Goal: Information Seeking & Learning: Learn about a topic

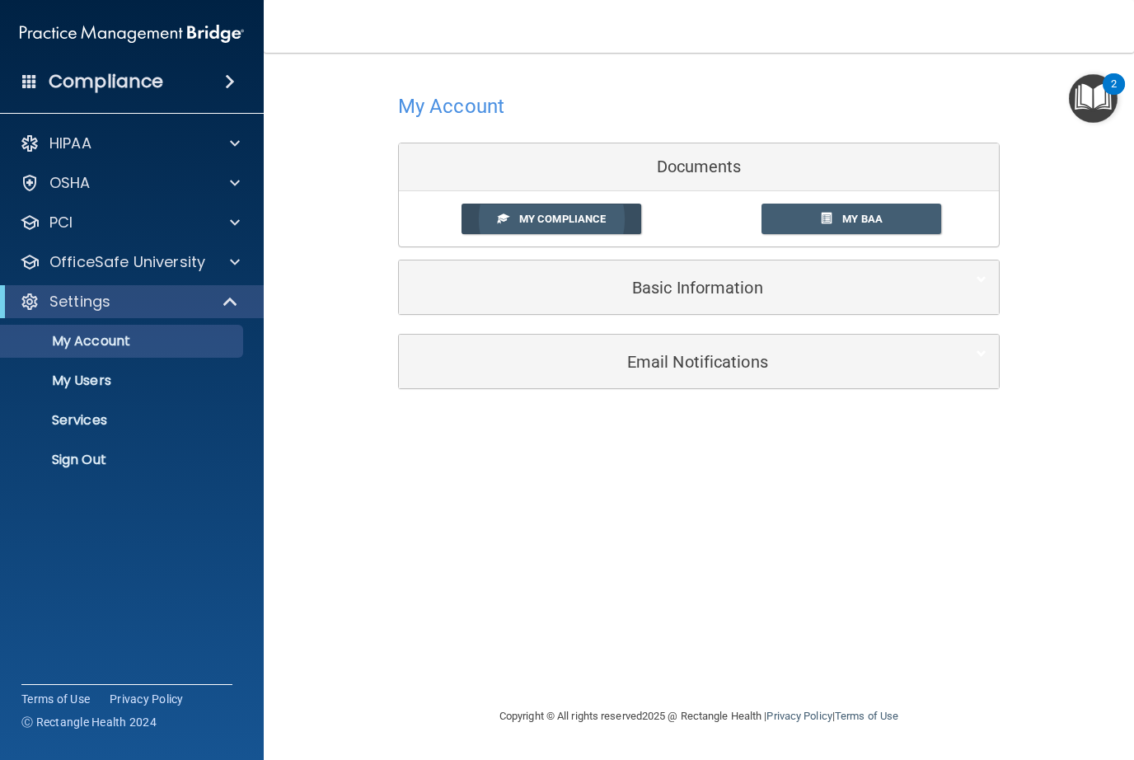
click at [525, 213] on span "My Compliance" at bounding box center [562, 219] width 87 height 12
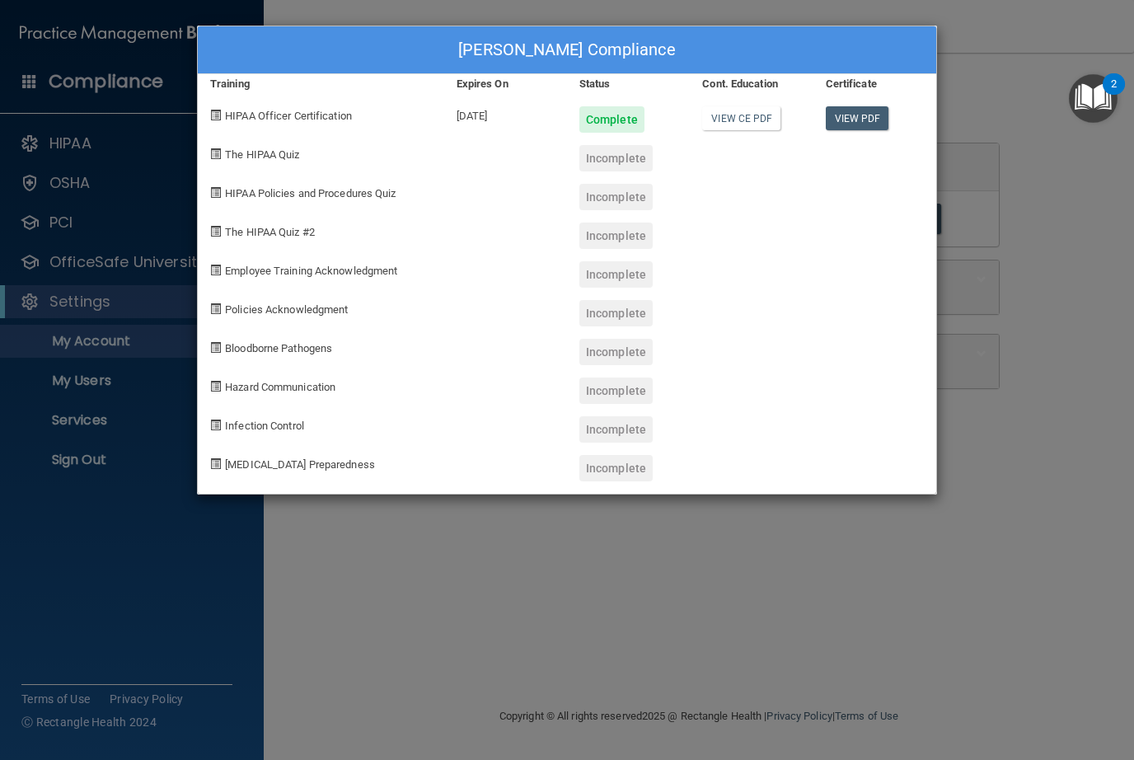
click at [1060, 305] on div "Rodney Beeler's Compliance Training Expires On Status Cont. Education Certifica…" at bounding box center [567, 380] width 1134 height 760
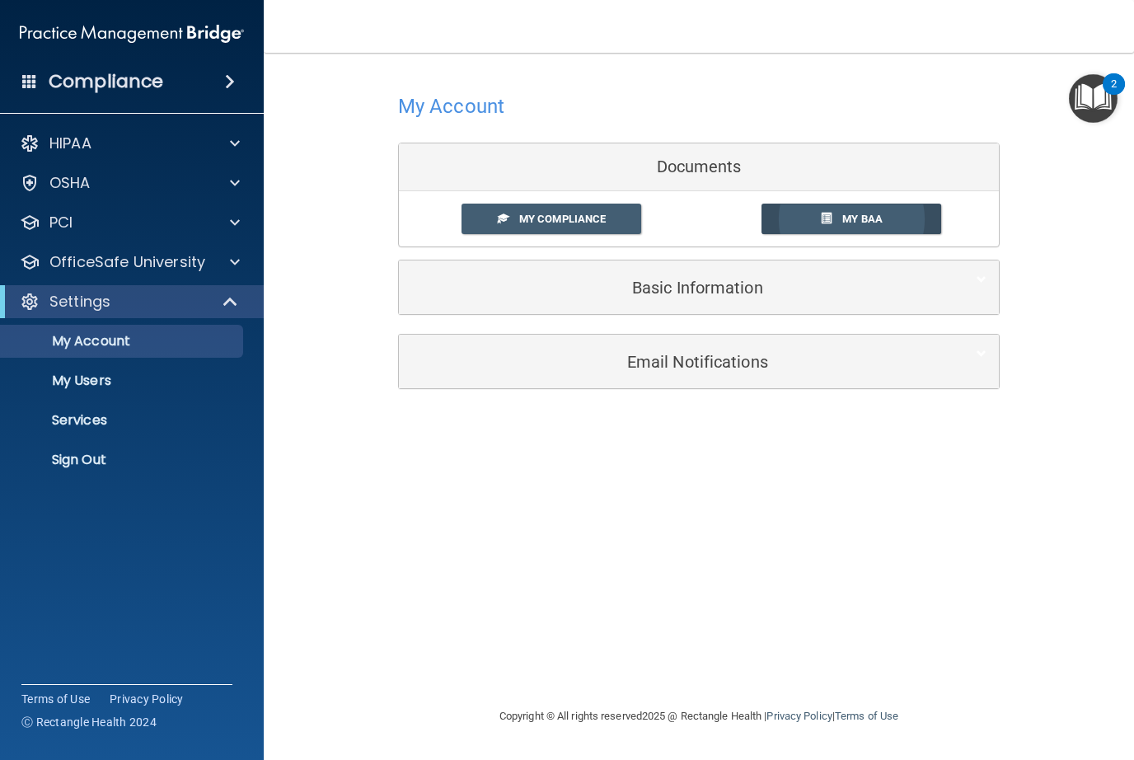
click at [861, 204] on link "My BAA" at bounding box center [852, 219] width 180 height 30
click at [673, 281] on h5 "Basic Information" at bounding box center [673, 288] width 525 height 18
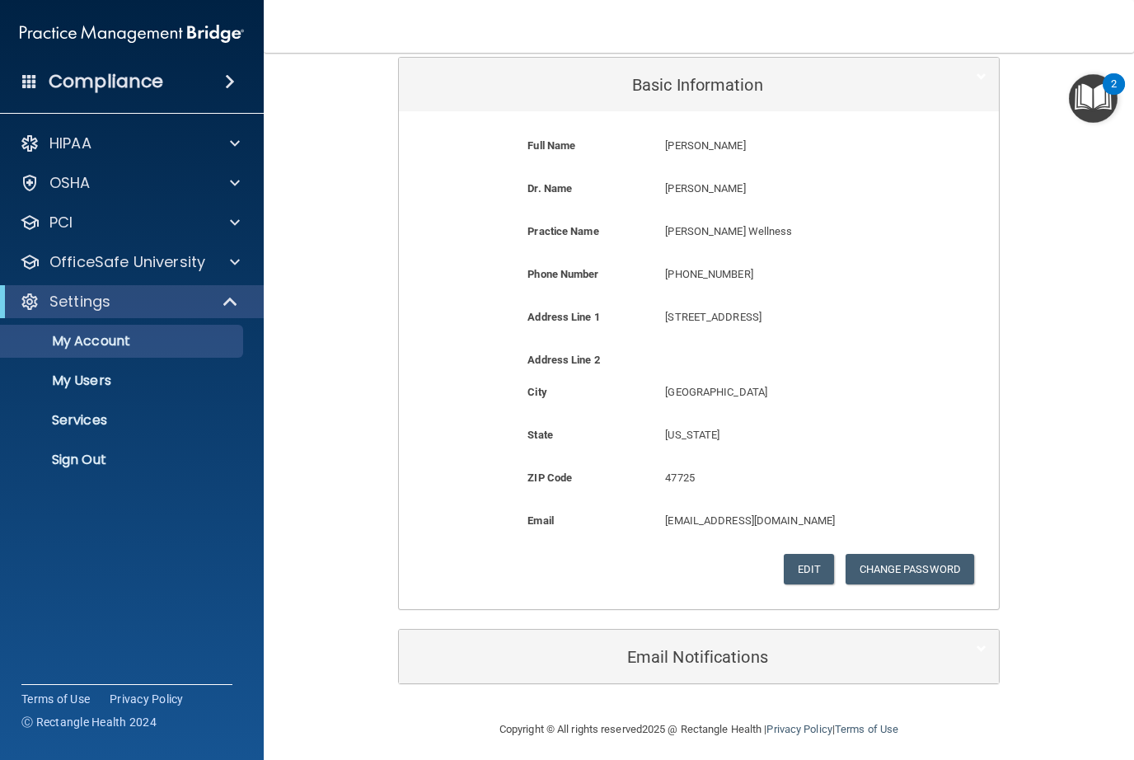
scroll to position [201, 0]
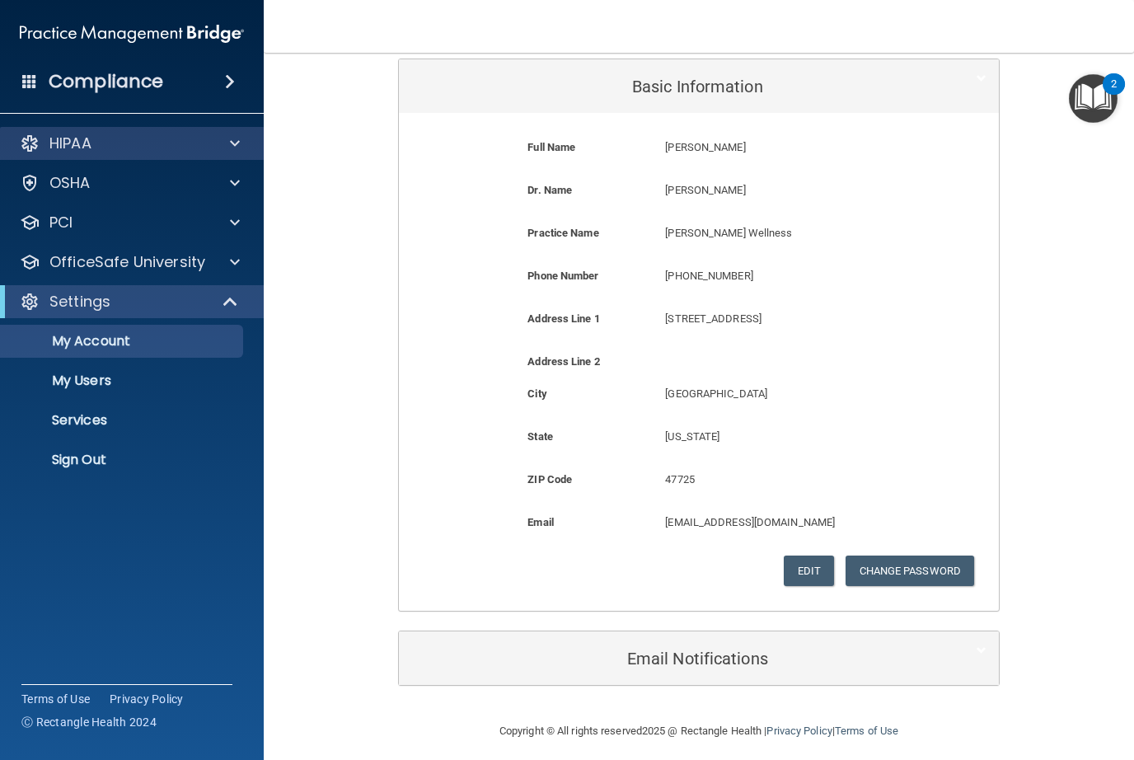
click at [77, 134] on p "HIPAA" at bounding box center [70, 144] width 42 height 20
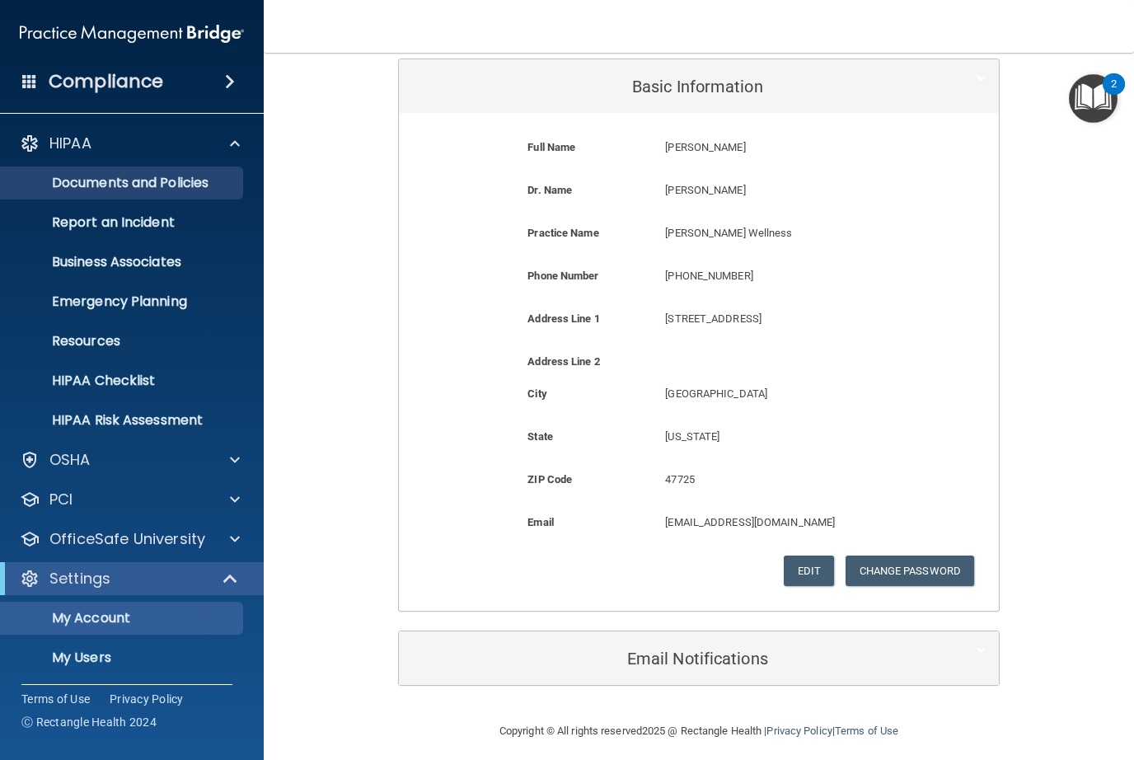
click at [69, 184] on p "Documents and Policies" at bounding box center [123, 183] width 225 height 16
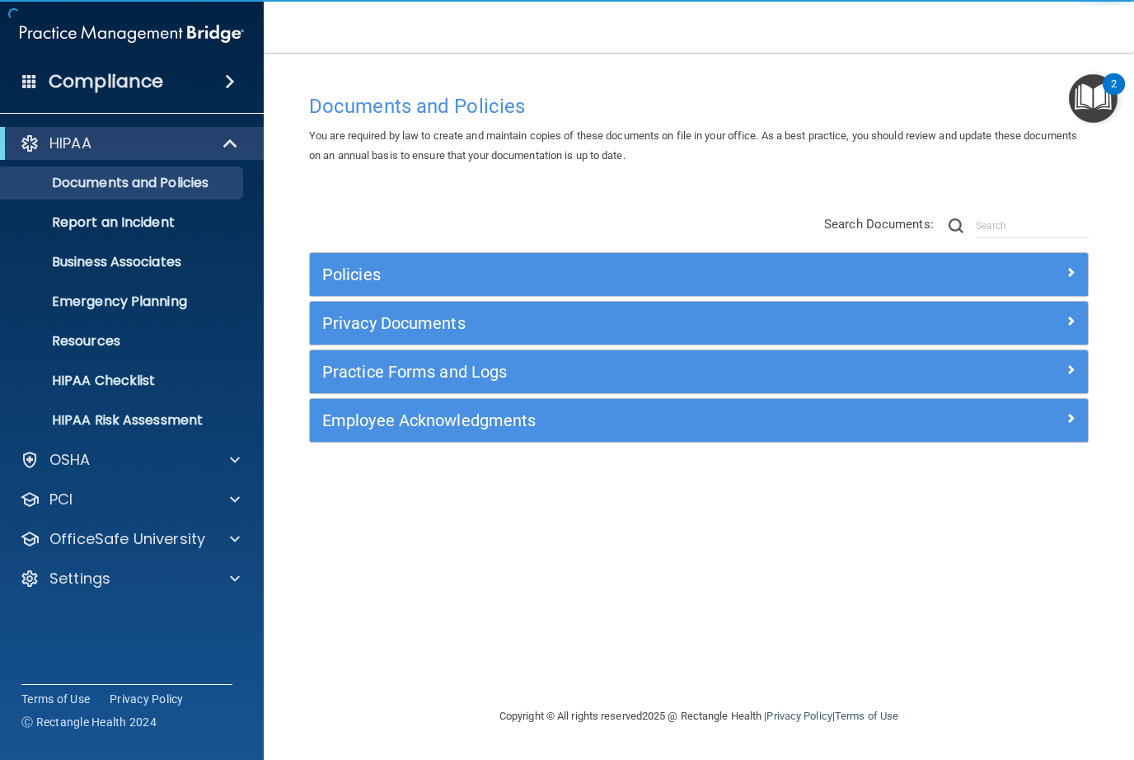
click at [67, 141] on p "HIPAA" at bounding box center [70, 144] width 42 height 20
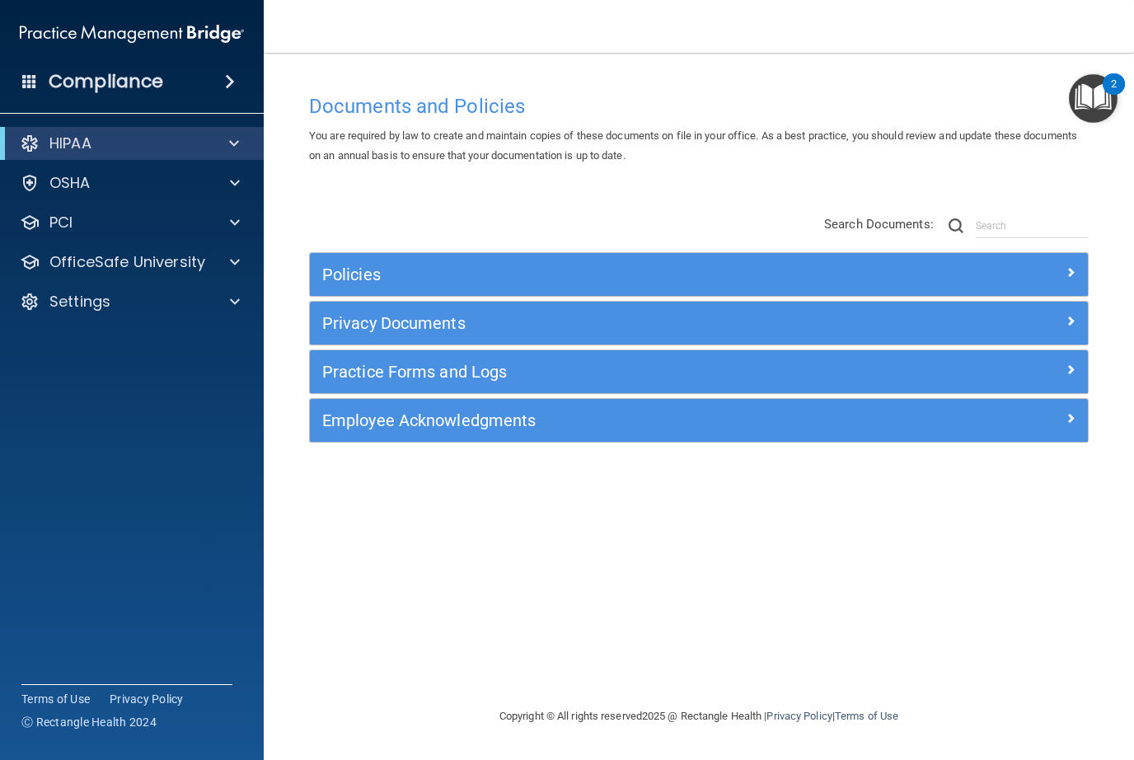
click at [227, 74] on span at bounding box center [230, 82] width 10 height 20
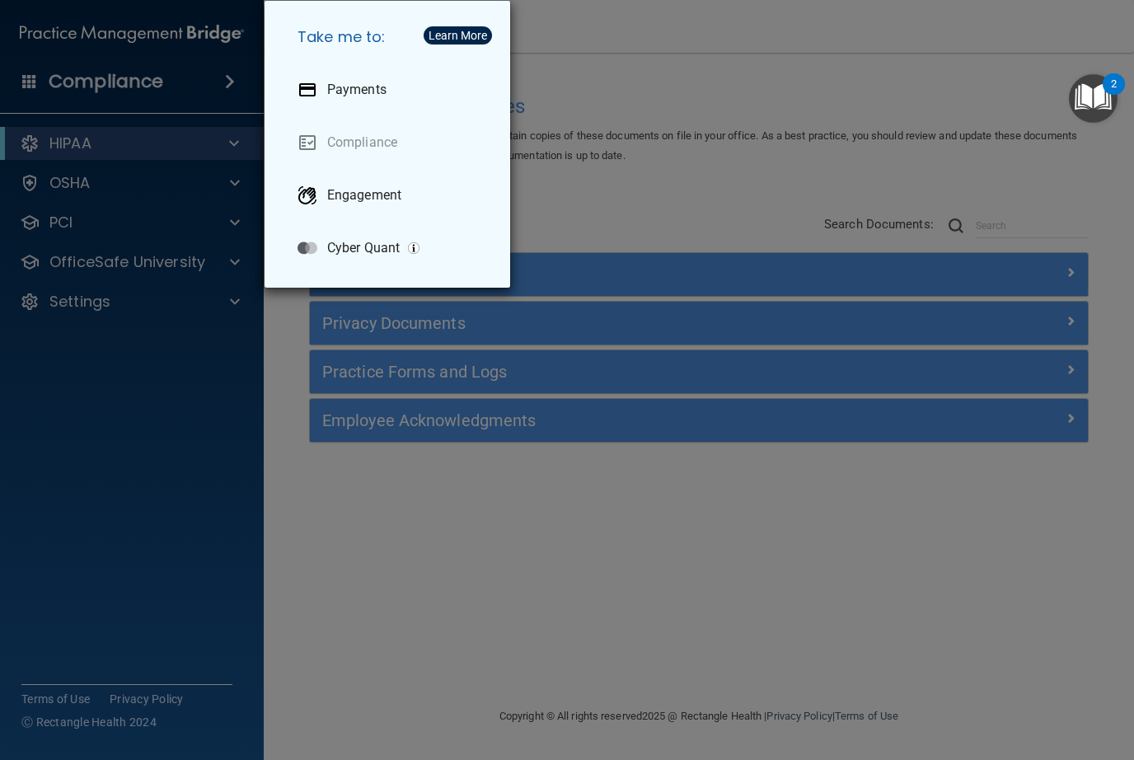
click at [76, 181] on div "Take me to: Payments Compliance Engagement Cyber Quant" at bounding box center [567, 380] width 1134 height 760
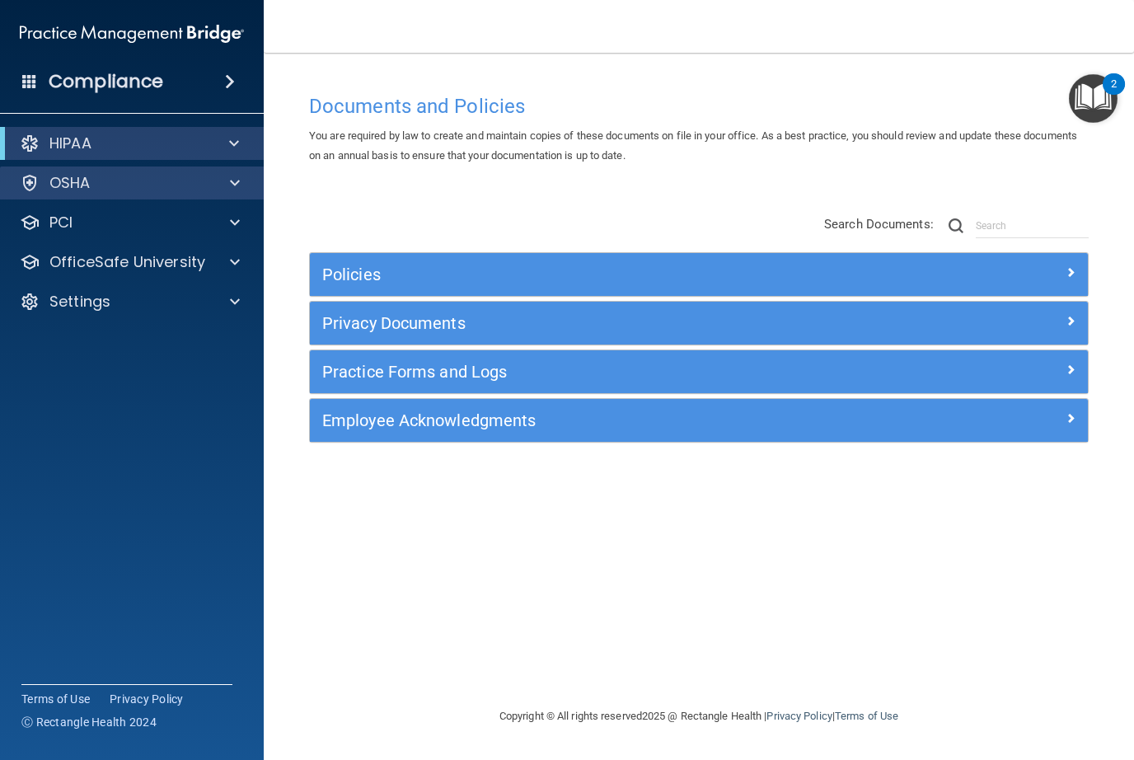
click at [68, 179] on p "OSHA" at bounding box center [69, 183] width 41 height 20
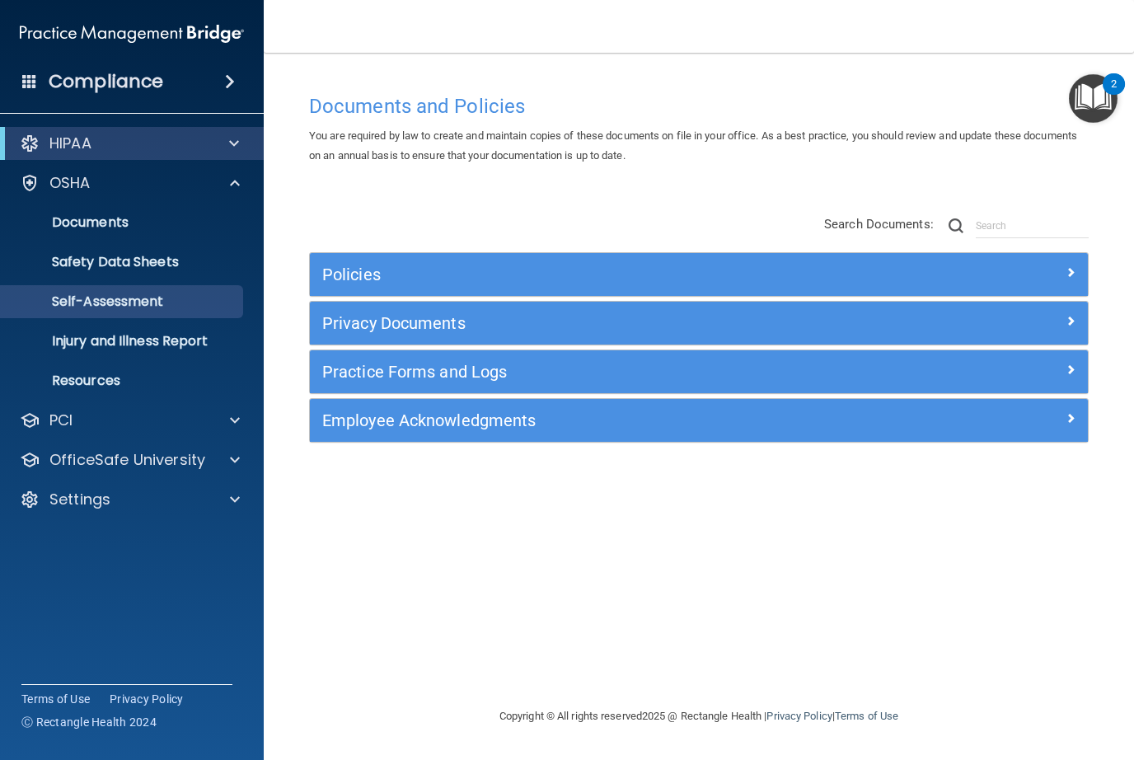
click at [34, 308] on p "Self-Assessment" at bounding box center [123, 301] width 225 height 16
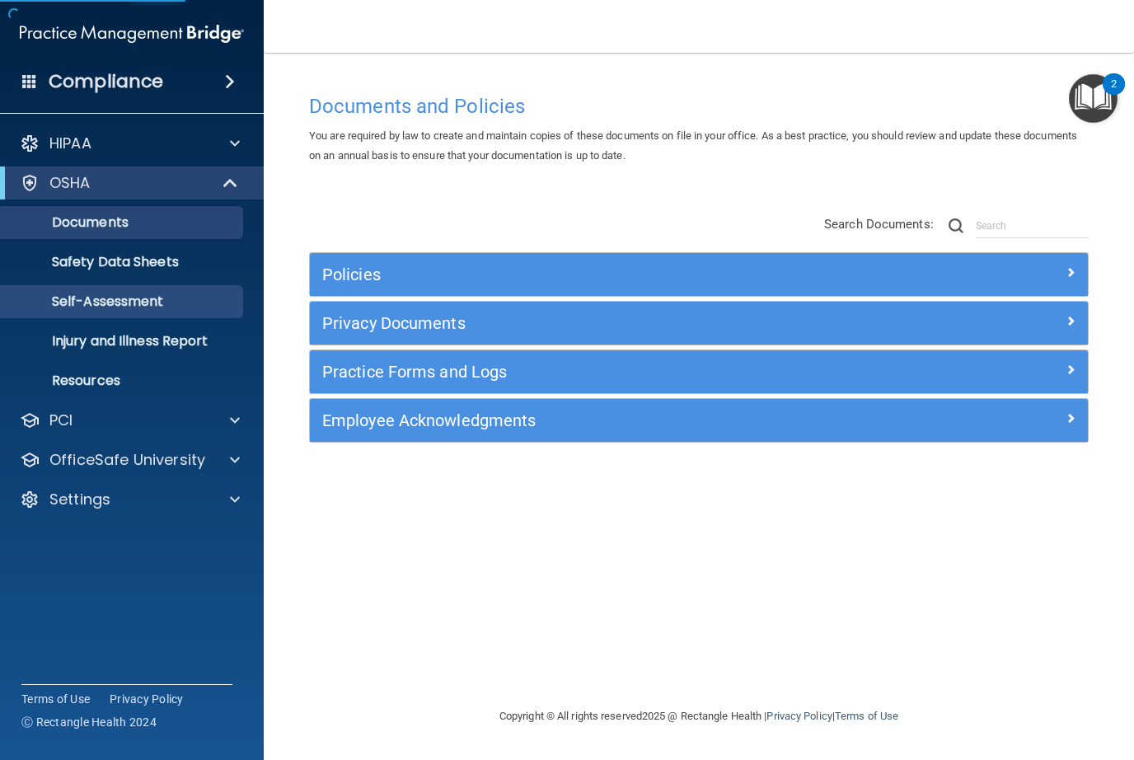
click at [73, 226] on p "Documents" at bounding box center [123, 222] width 225 height 16
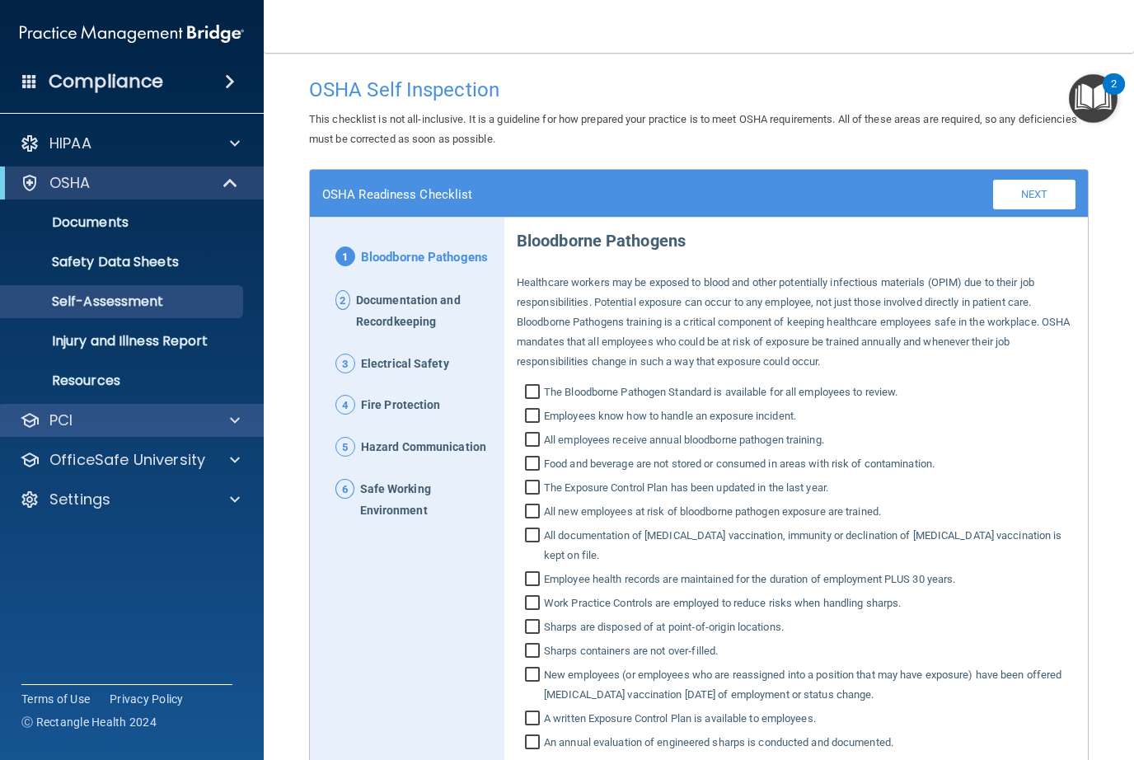
click at [49, 429] on div "PCI" at bounding box center [109, 420] width 204 height 20
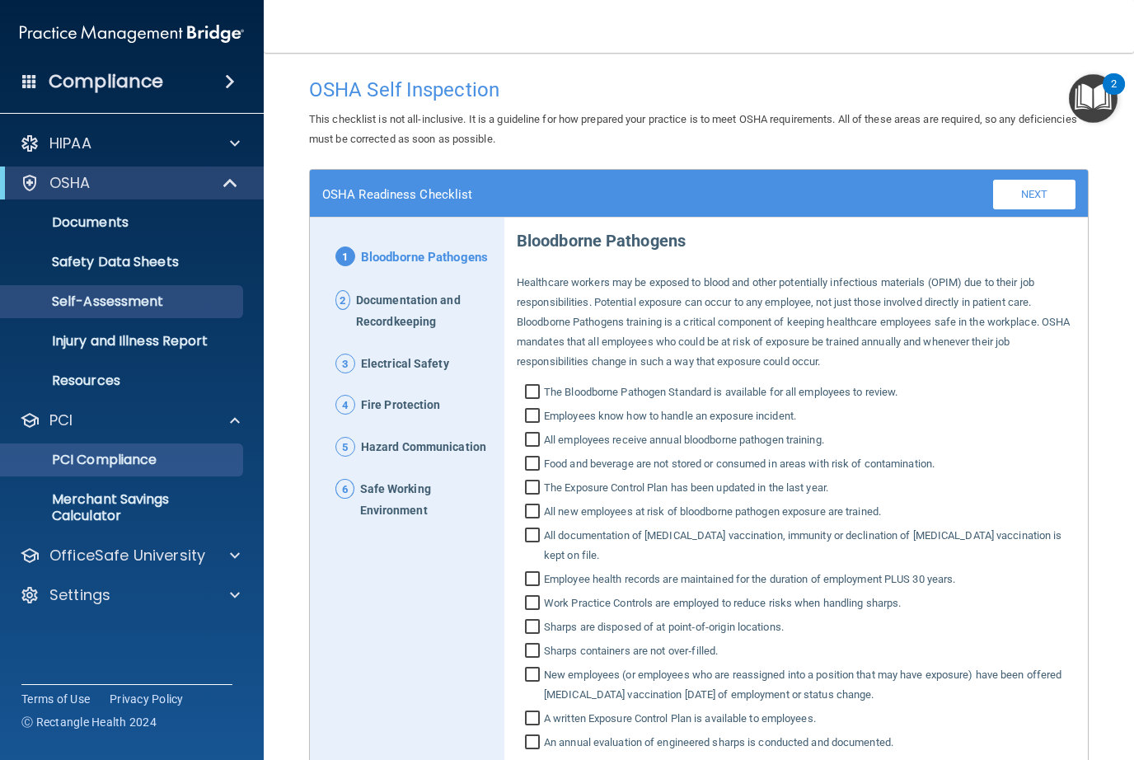
click at [62, 452] on p "PCI Compliance" at bounding box center [123, 460] width 225 height 16
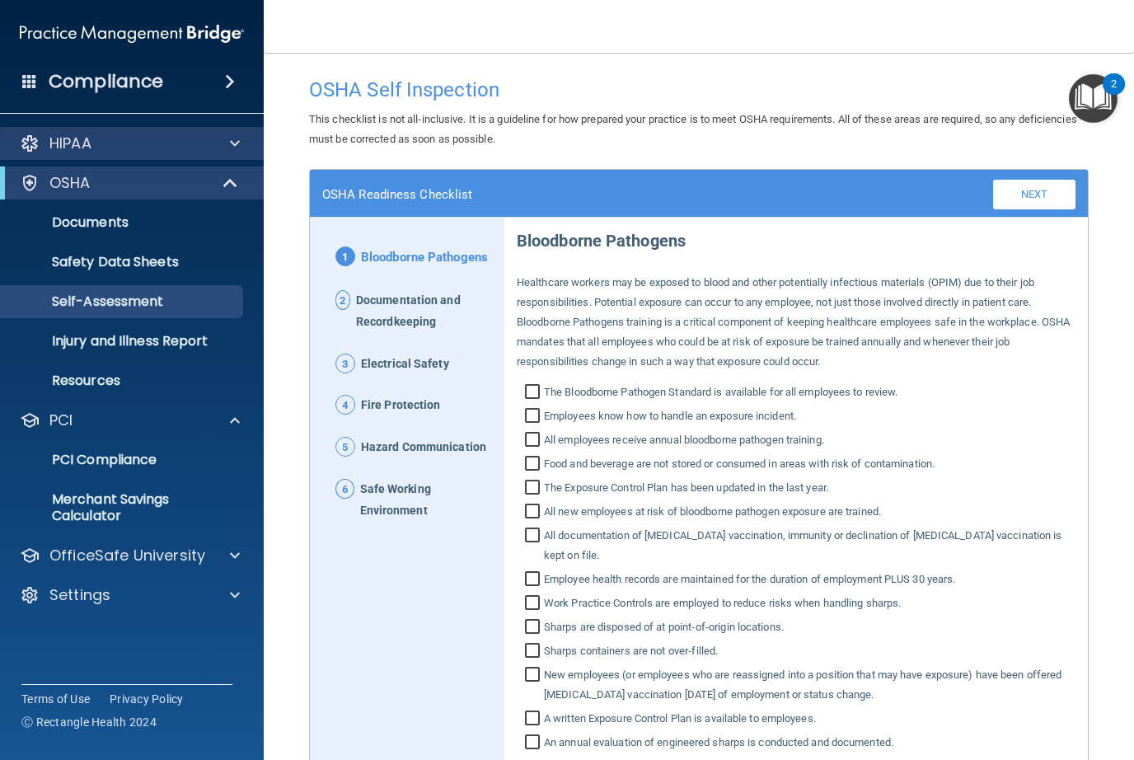
click at [71, 134] on p "HIPAA" at bounding box center [70, 144] width 42 height 20
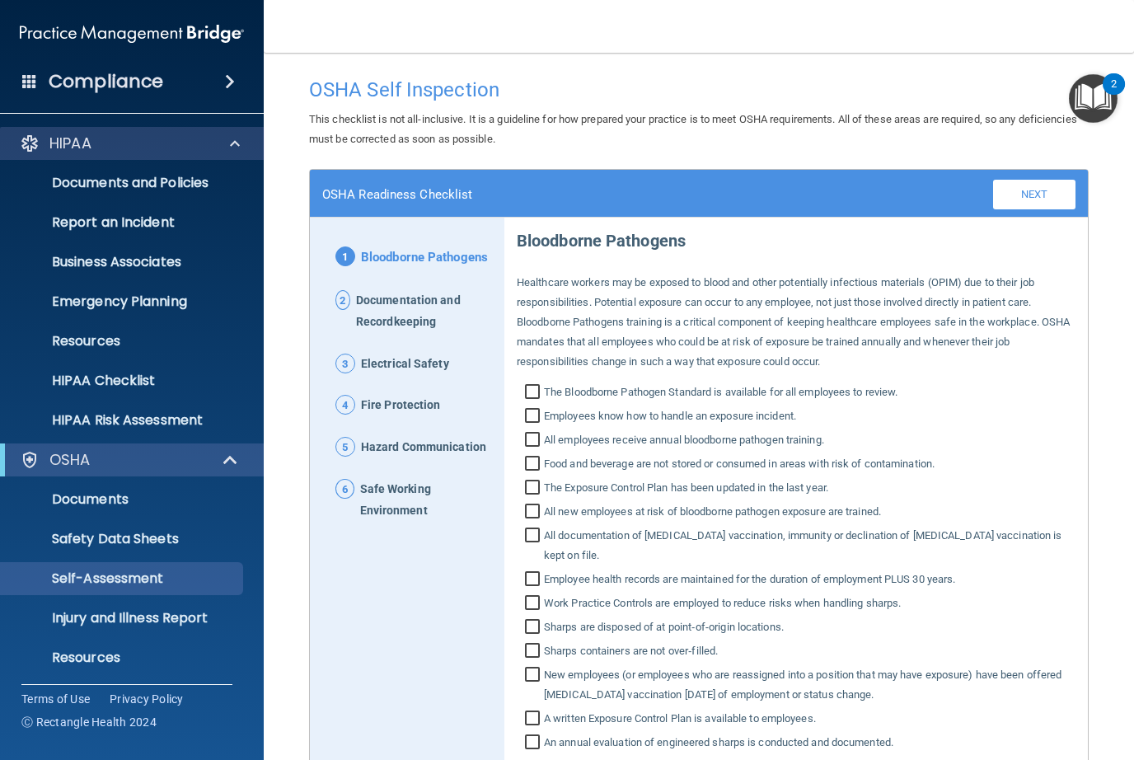
click at [39, 145] on div at bounding box center [30, 144] width 20 height 20
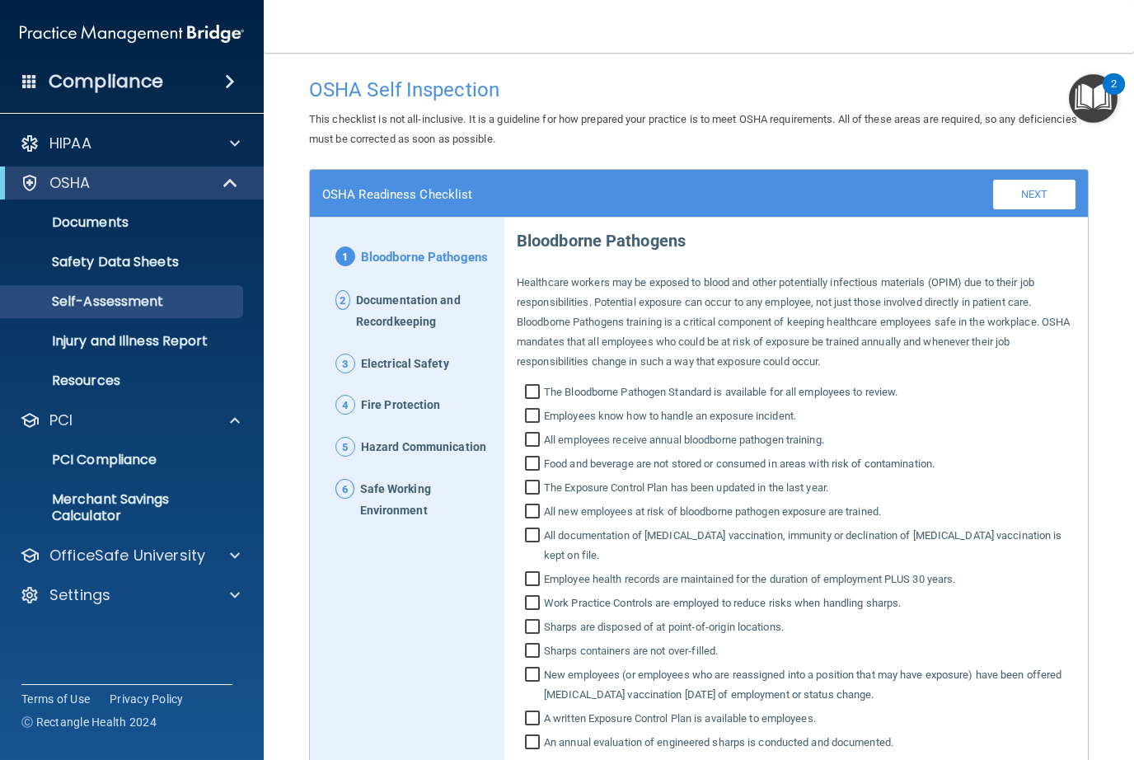
click at [59, 188] on p "OSHA" at bounding box center [69, 183] width 41 height 20
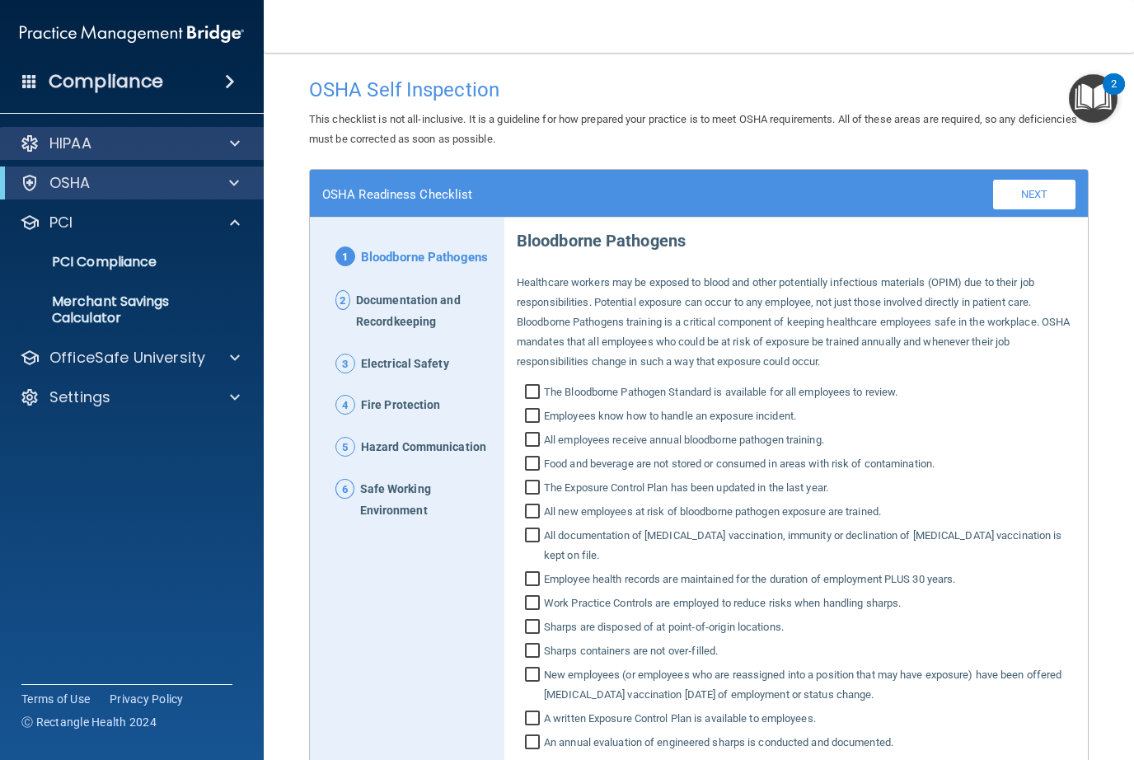
click at [65, 142] on p "HIPAA" at bounding box center [70, 144] width 42 height 20
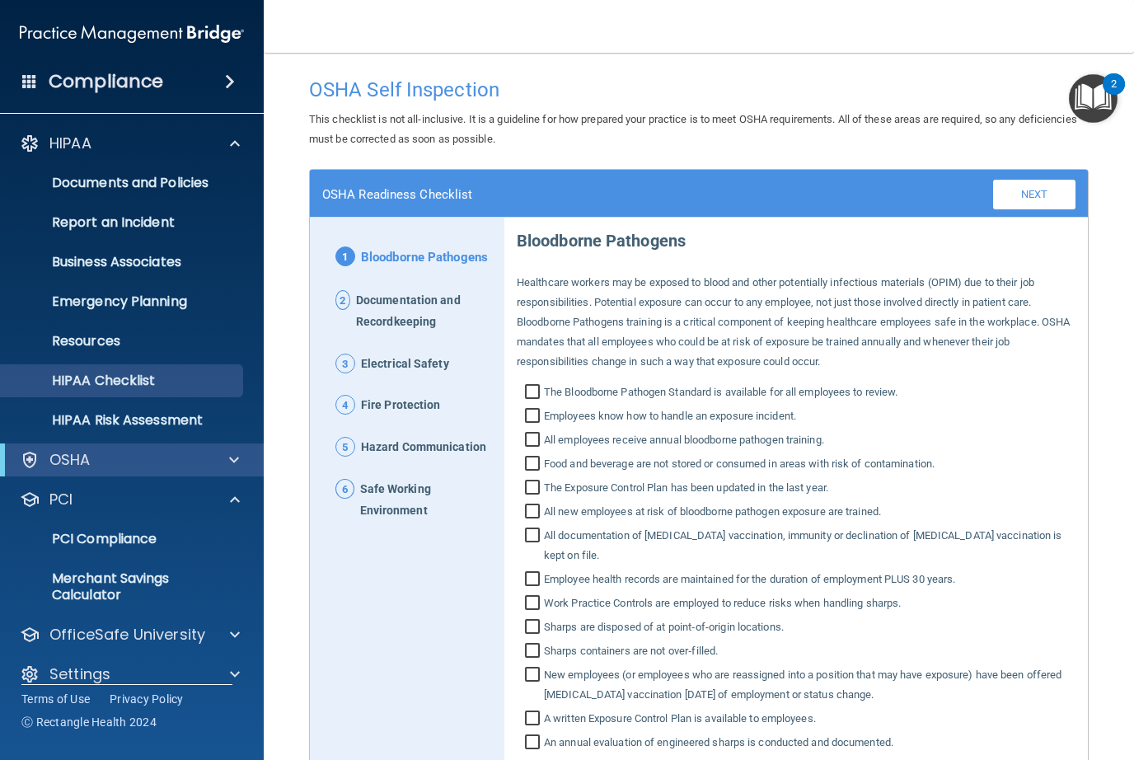
click at [65, 378] on p "HIPAA Checklist" at bounding box center [123, 381] width 225 height 16
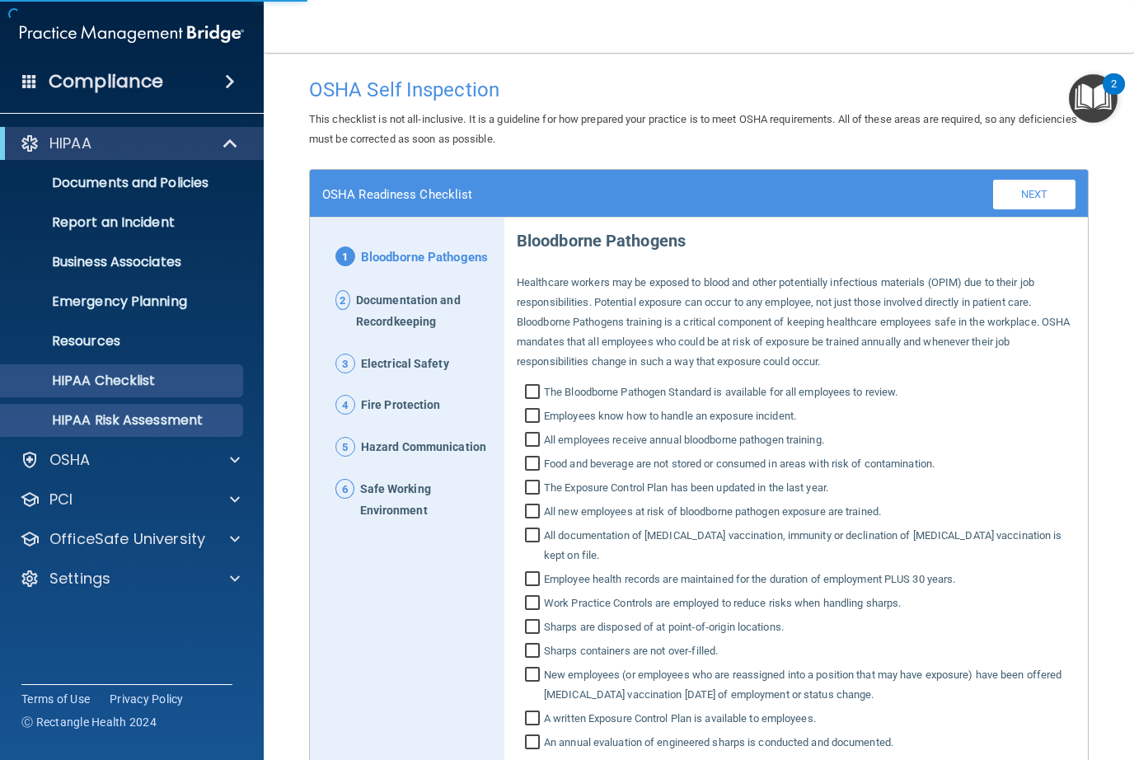
click at [85, 420] on p "HIPAA Risk Assessment" at bounding box center [123, 420] width 225 height 16
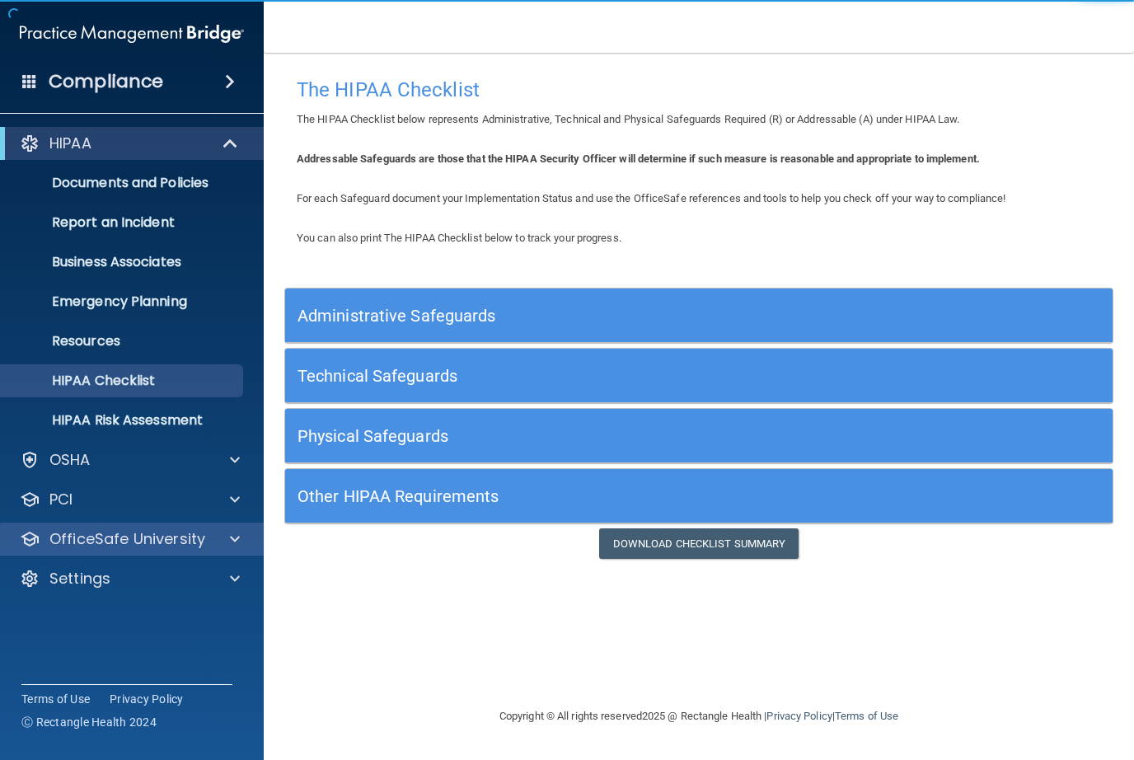
click at [82, 540] on p "OfficeSafe University" at bounding box center [127, 539] width 156 height 20
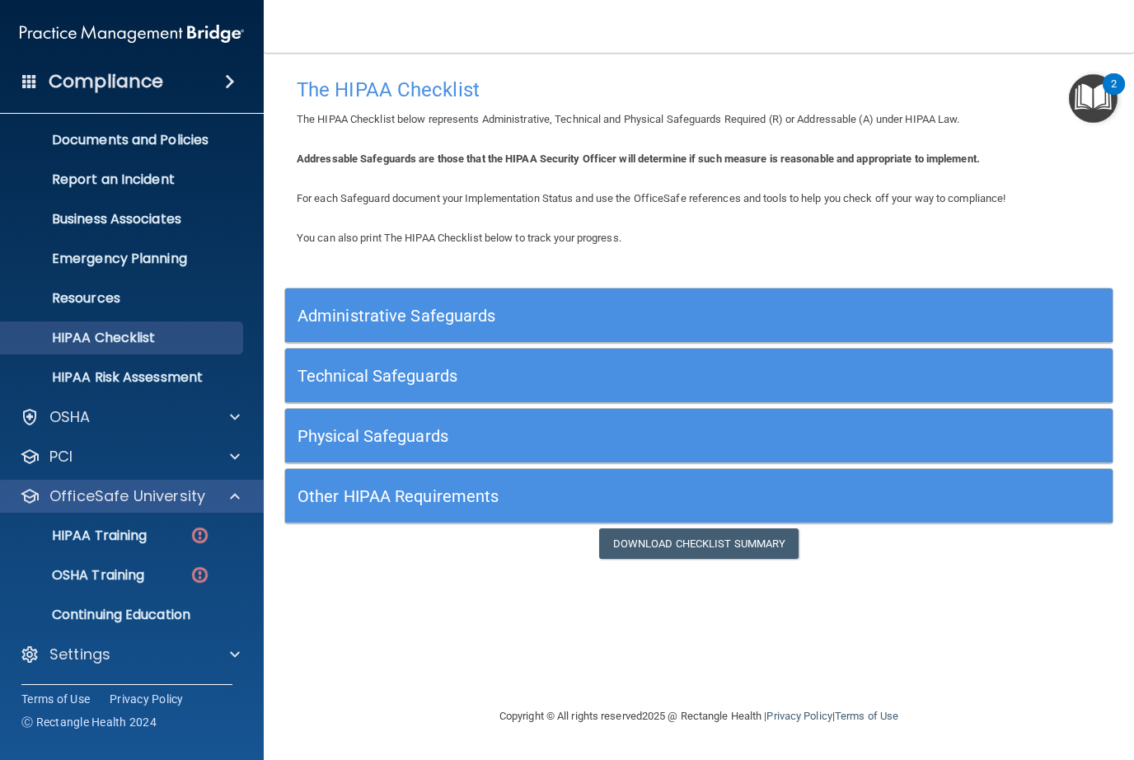
scroll to position [43, 0]
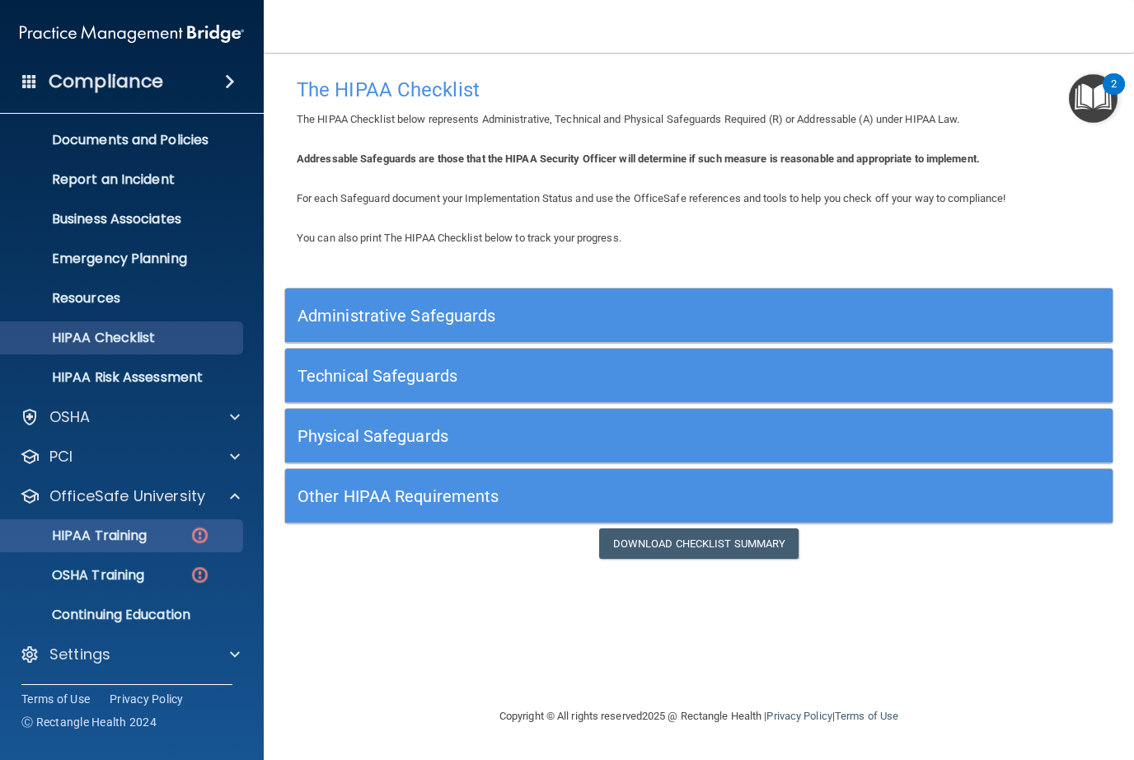
click at [82, 534] on p "HIPAA Training" at bounding box center [79, 535] width 136 height 16
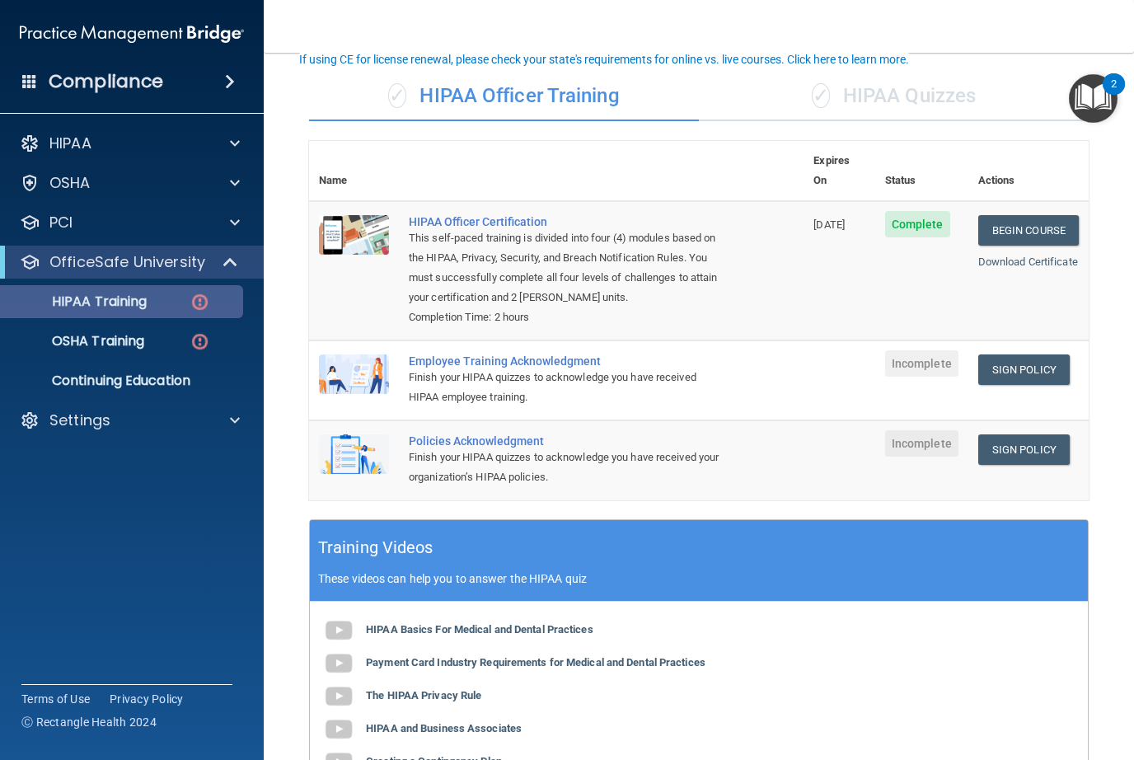
scroll to position [101, 0]
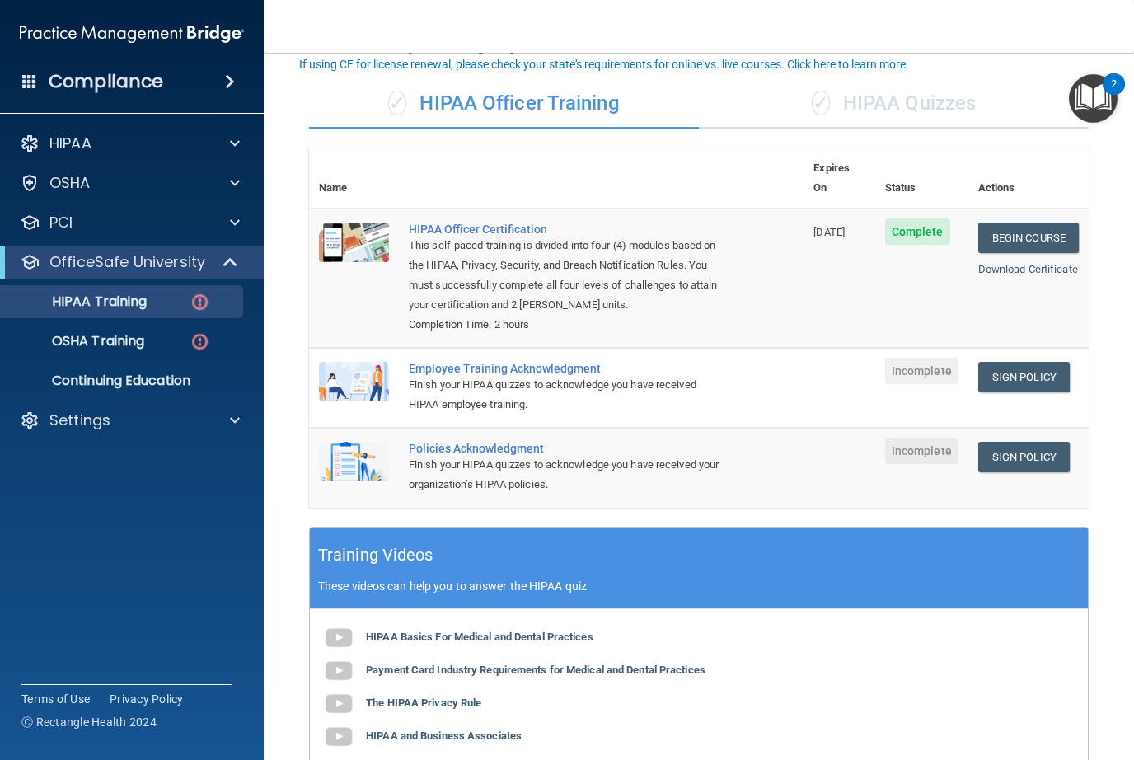
click at [353, 362] on img at bounding box center [354, 382] width 70 height 40
click at [1005, 362] on link "Sign Policy" at bounding box center [1023, 377] width 91 height 30
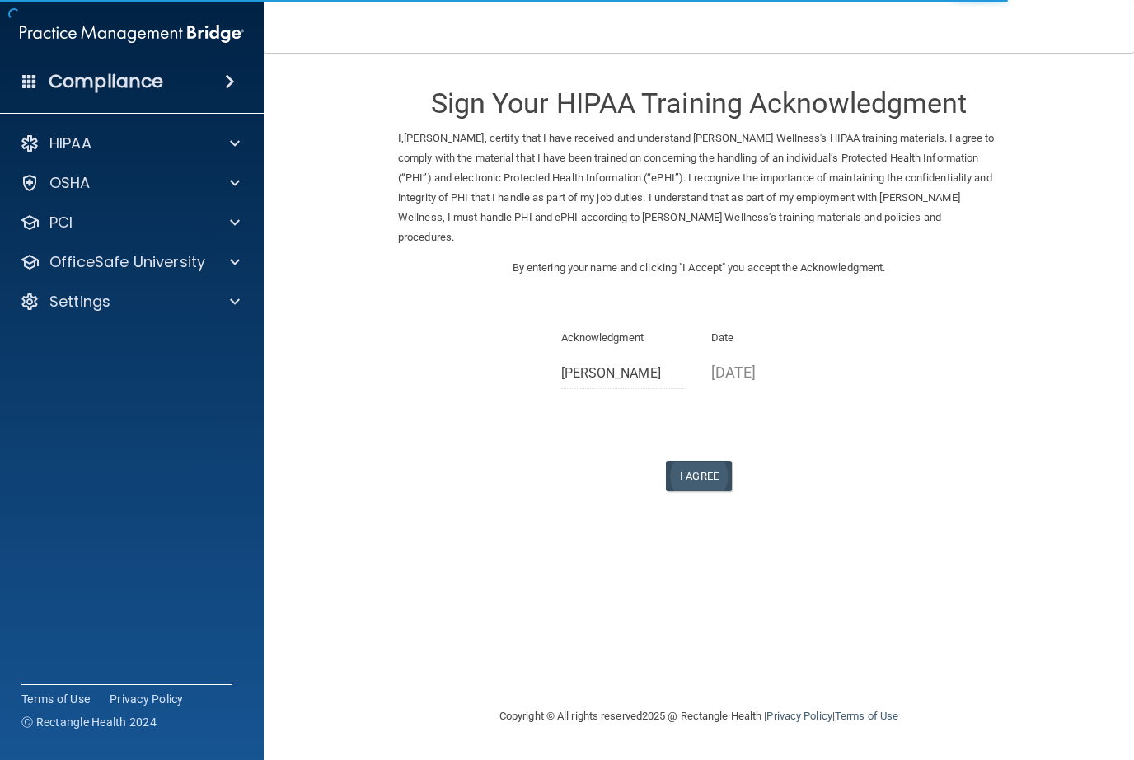
click at [696, 461] on button "I Agree" at bounding box center [699, 476] width 66 height 30
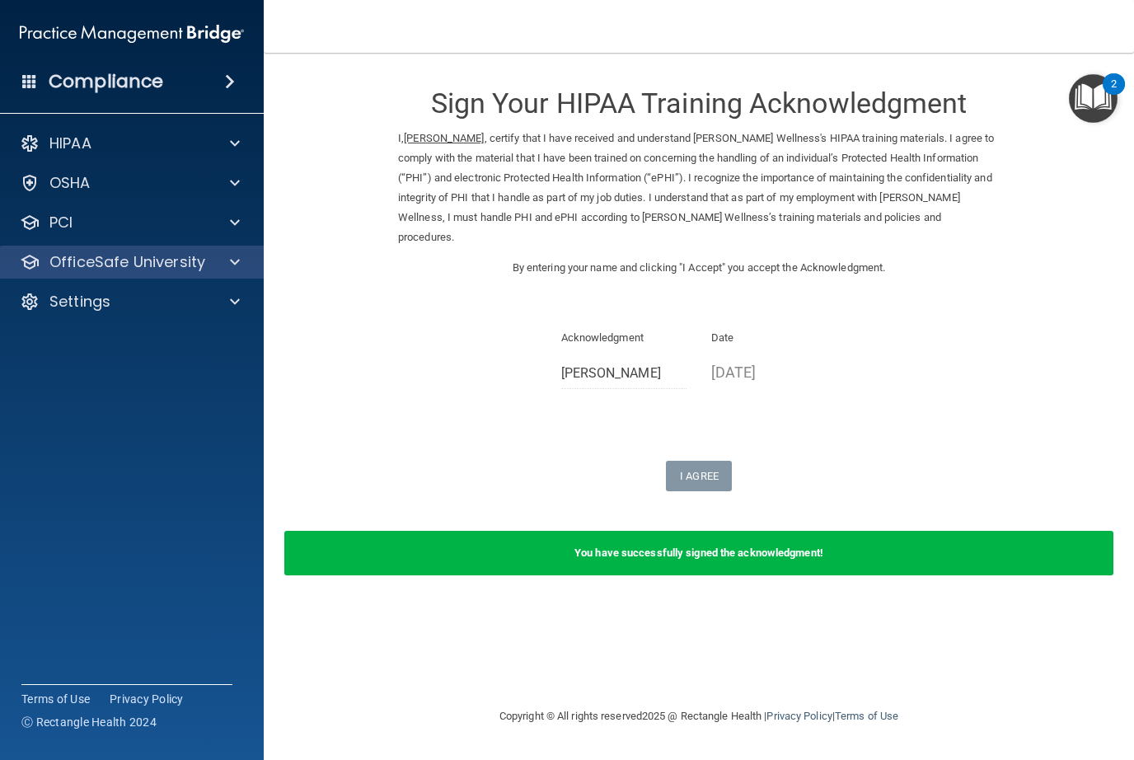
click at [91, 263] on p "OfficeSafe University" at bounding box center [127, 262] width 156 height 20
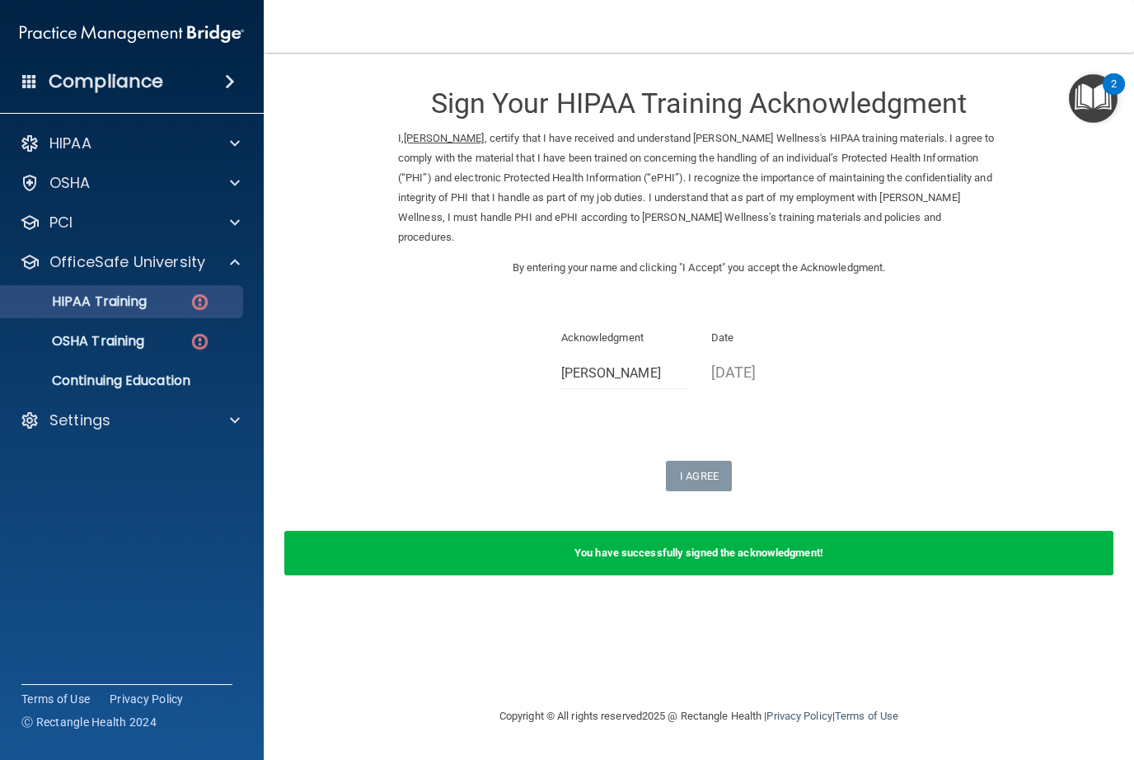
click at [102, 303] on p "HIPAA Training" at bounding box center [79, 301] width 136 height 16
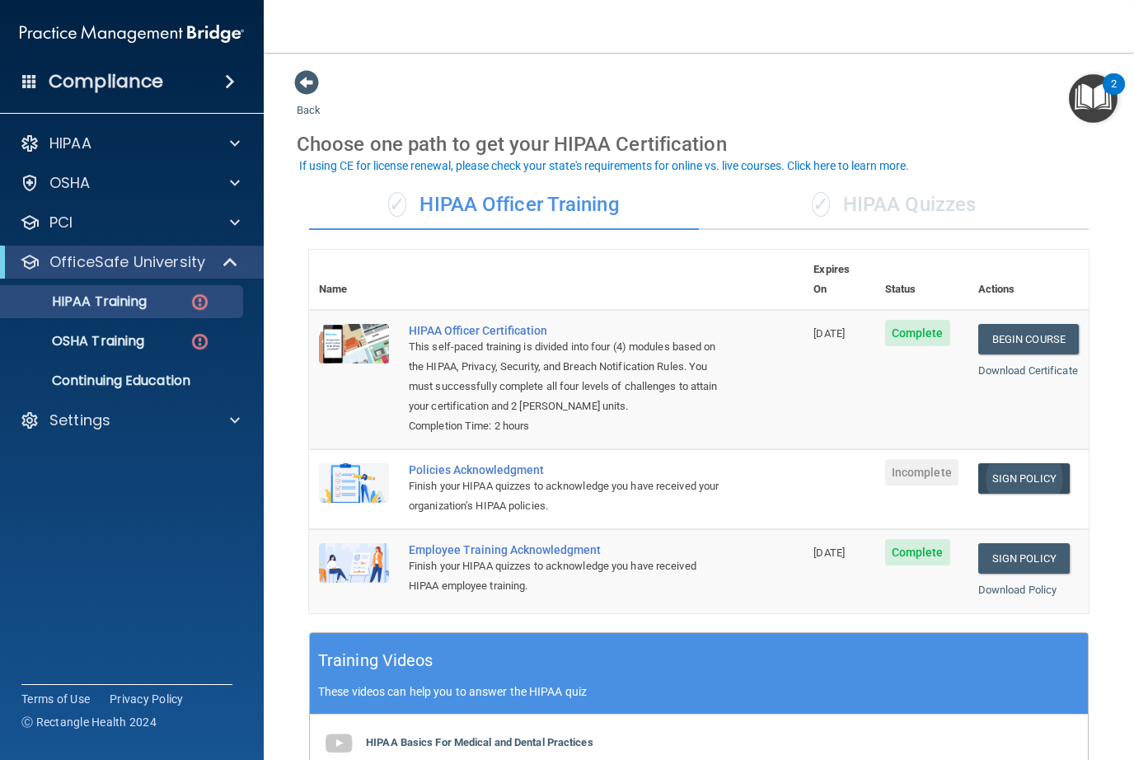
click at [1012, 463] on link "Sign Policy" at bounding box center [1023, 478] width 91 height 30
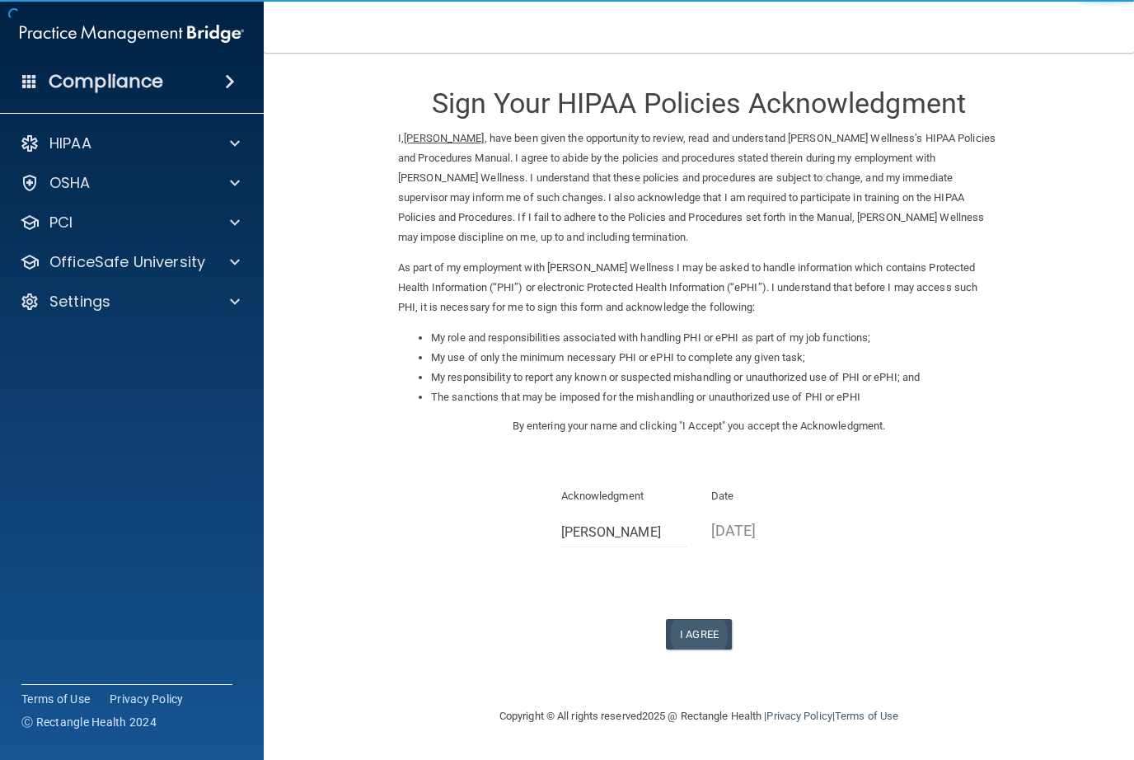
click at [688, 628] on button "I Agree" at bounding box center [699, 634] width 66 height 30
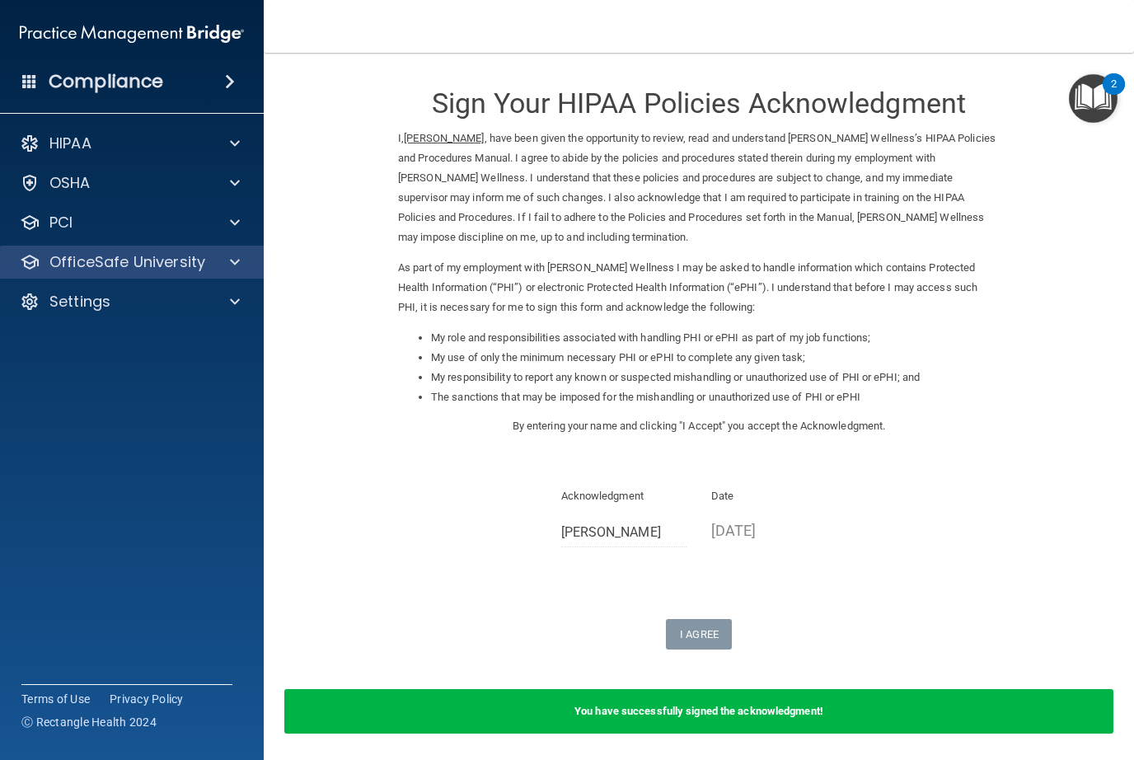
click at [101, 260] on p "OfficeSafe University" at bounding box center [127, 262] width 156 height 20
click at [96, 259] on p "OfficeSafe University" at bounding box center [127, 262] width 156 height 20
click at [91, 263] on p "OfficeSafe University" at bounding box center [127, 262] width 156 height 20
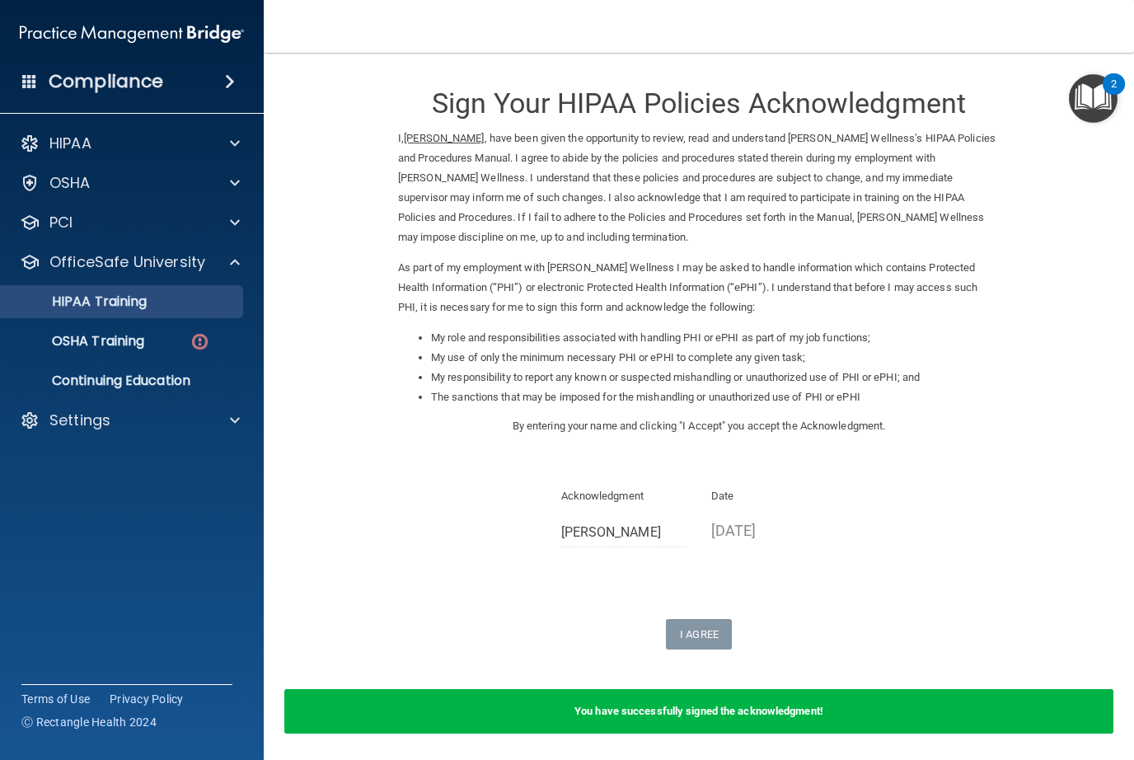
click at [77, 310] on p "HIPAA Training" at bounding box center [79, 301] width 136 height 16
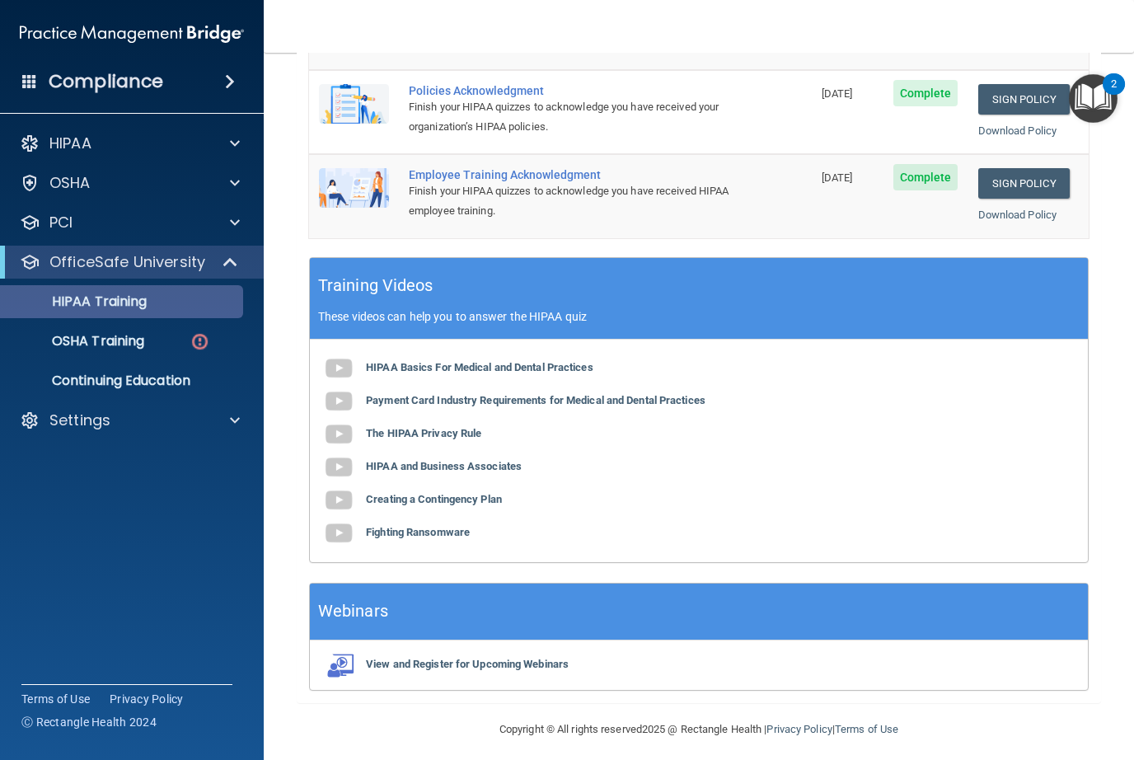
scroll to position [358, 0]
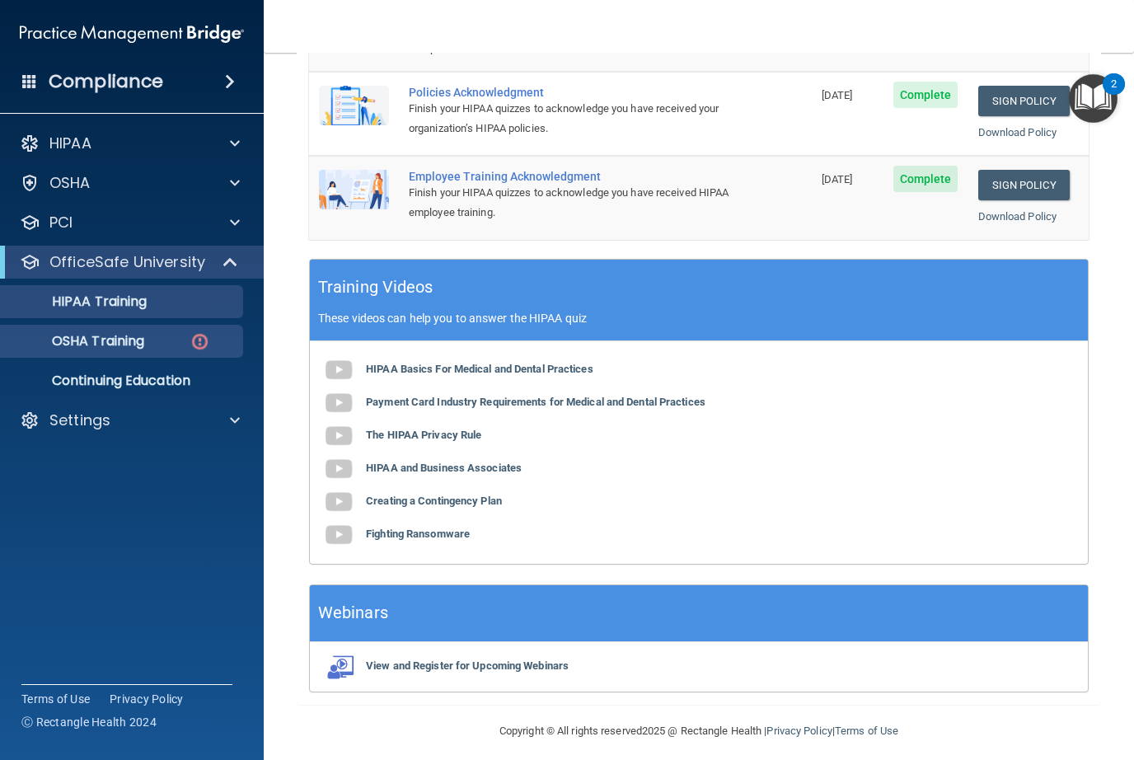
click at [77, 335] on p "OSHA Training" at bounding box center [78, 341] width 134 height 16
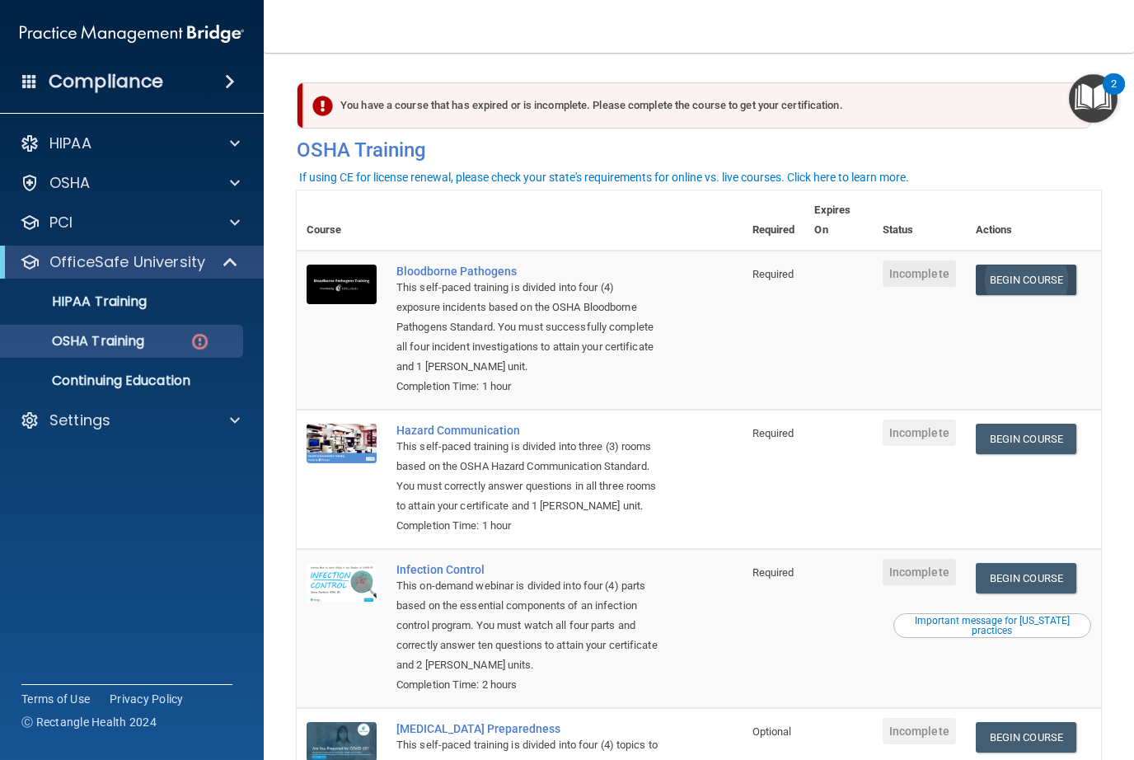
click at [1044, 286] on link "Begin Course" at bounding box center [1026, 280] width 101 height 30
